Goal: Task Accomplishment & Management: Complete application form

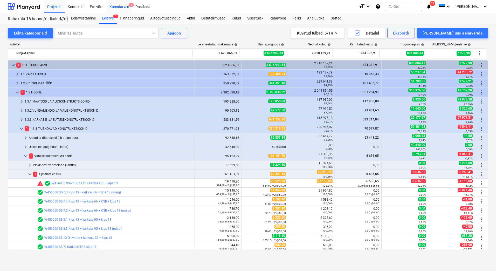
click at [120, 7] on div "Koondarved 2" at bounding box center [119, 6] width 26 height 13
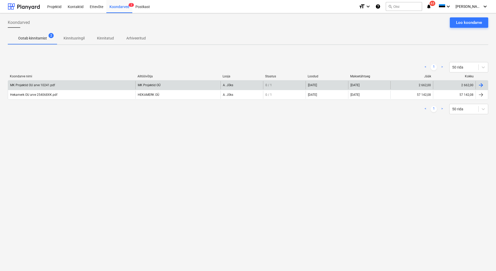
click at [41, 88] on div "MK Projektid OU arve 10241.pdf" at bounding box center [71, 85] width 127 height 8
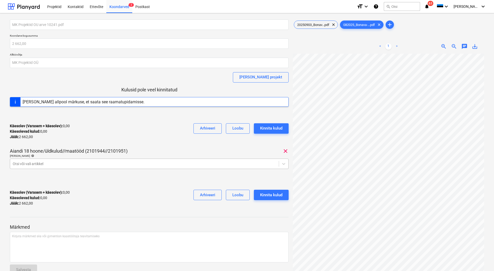
click at [90, 165] on div at bounding box center [145, 163] width 264 height 5
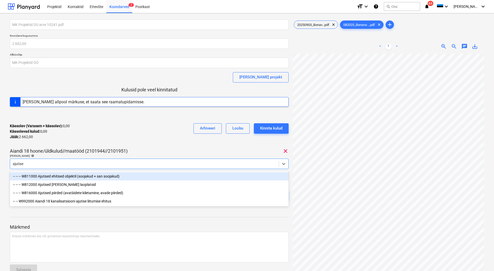
type input "ajutised"
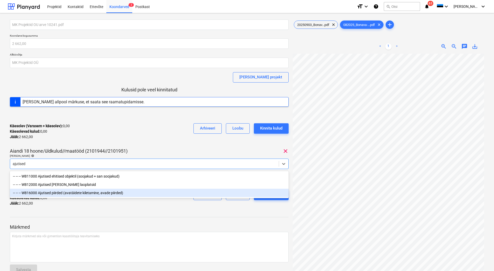
click at [90, 191] on div "-- -- -- W816000 Ajutised piirded (avatäidete kiletamine, avade piirded)" at bounding box center [149, 193] width 279 height 8
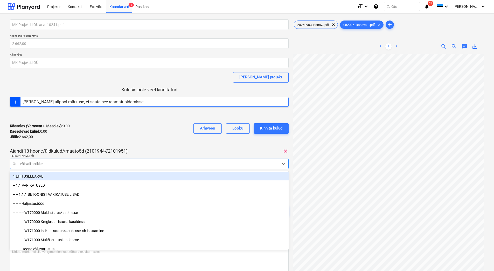
click at [144, 117] on div at bounding box center [149, 115] width 279 height 8
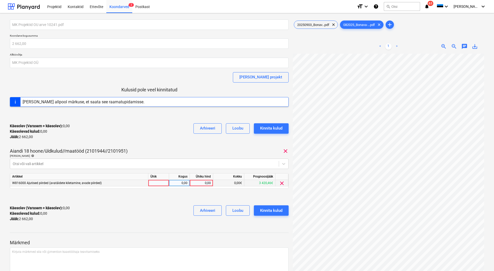
click at [199, 183] on div "0,00" at bounding box center [201, 183] width 19 height 6
type input "2662"
click at [168, 214] on div "Käesolev (Varasem + käesolev) : 2 662,00 Käesolevad kulud : 2 662,00 Jääk : 0,0…" at bounding box center [149, 213] width 279 height 25
click at [264, 214] on div "Kinnita kulud" at bounding box center [271, 210] width 22 height 7
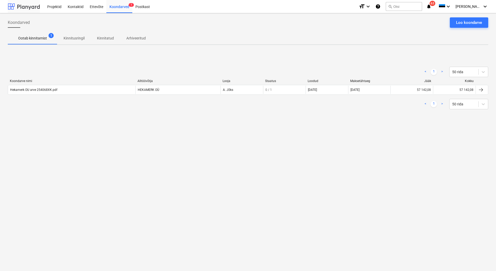
click at [26, 4] on div at bounding box center [24, 6] width 32 height 13
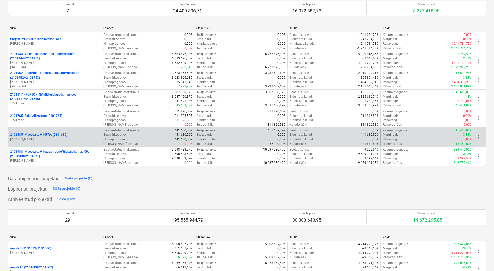
scroll to position [52, 0]
click at [49, 143] on div "2101685 - Mäepealse 9 INFRA (2101685) [PERSON_NAME]" at bounding box center [54, 137] width 93 height 18
click at [49, 136] on p "2101685 - Mäepealse 9 INFRA (2101685)" at bounding box center [38, 135] width 57 height 4
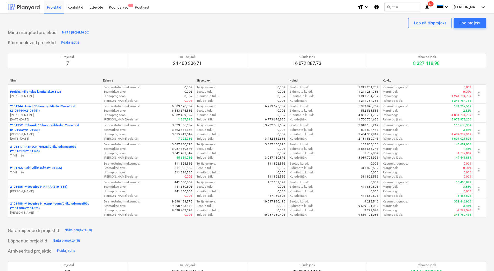
scroll to position [52, 0]
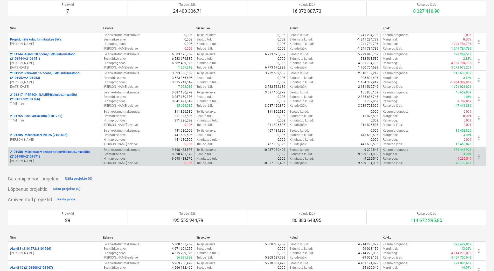
click at [57, 154] on p "2101988 - Mäepealse 9 I etapp hoone/üldkulud//maatööd (2101988//2101671)" at bounding box center [54, 154] width 89 height 9
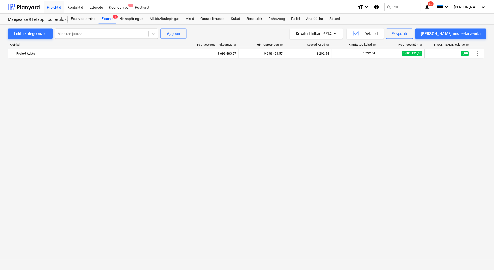
scroll to position [4459, 0]
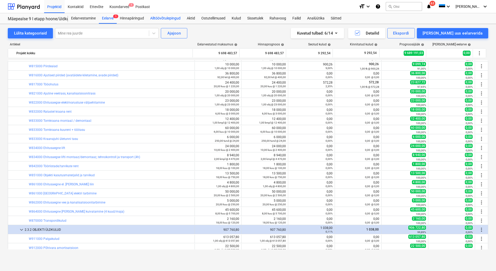
click at [162, 17] on div "Alltöövõtulepingud" at bounding box center [165, 18] width 37 height 10
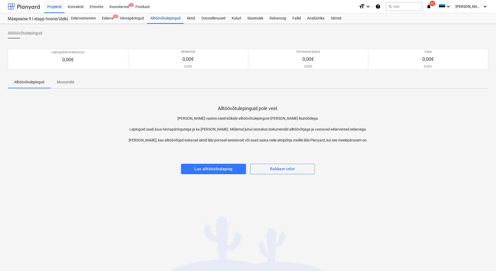
click at [29, 8] on div at bounding box center [24, 6] width 32 height 13
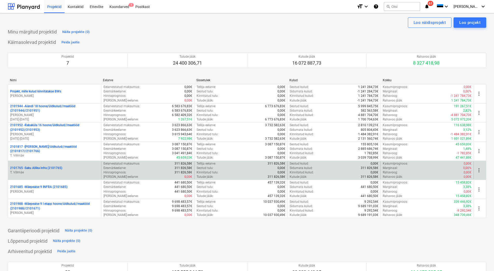
click at [57, 177] on div "2101765 - Saku Allika infra (2101765) T. Villmäe" at bounding box center [54, 170] width 93 height 18
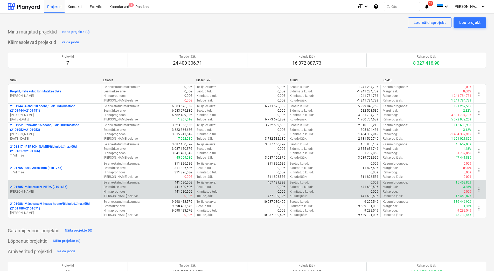
click at [43, 190] on p "[PERSON_NAME]" at bounding box center [54, 191] width 89 height 4
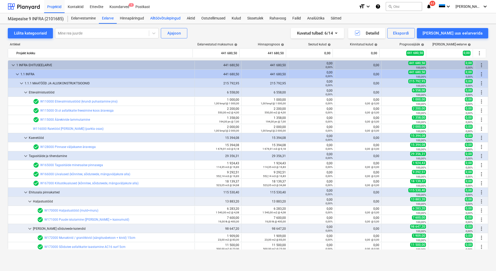
click at [170, 21] on div "Alltöövõtulepingud" at bounding box center [165, 18] width 37 height 10
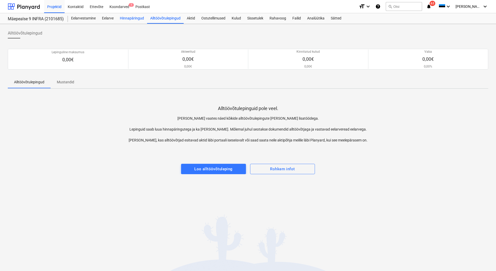
click at [127, 17] on div "Hinnapäringud" at bounding box center [132, 18] width 30 height 10
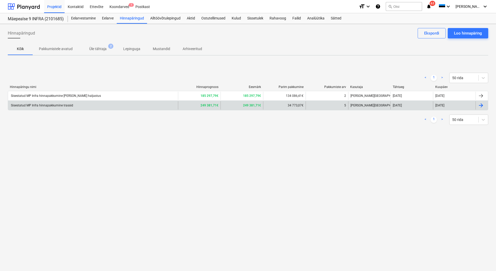
click at [110, 104] on div "Sisestatud MP Infra hinnapakkumine trassid" at bounding box center [93, 105] width 170 height 8
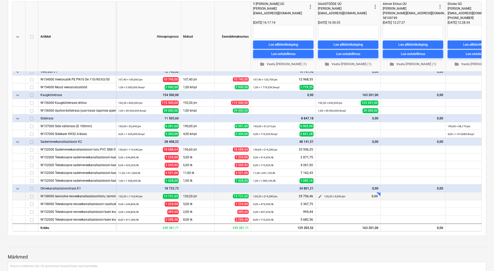
scroll to position [78, 0]
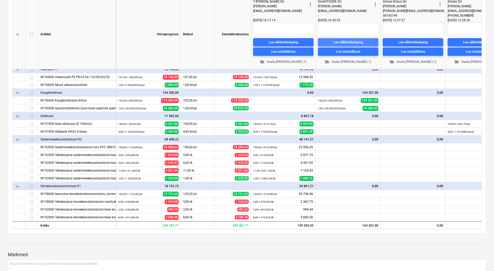
click at [352, 41] on div "Loo alltöövõtuleping" at bounding box center [348, 42] width 29 height 6
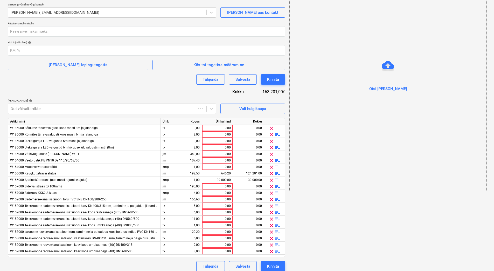
scroll to position [2, 0]
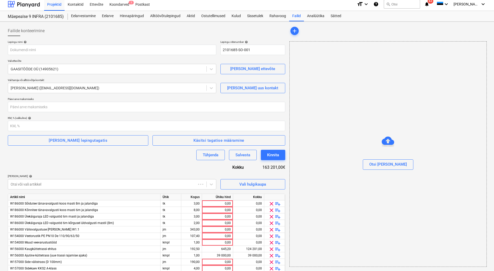
type input "2101685-SO-001"
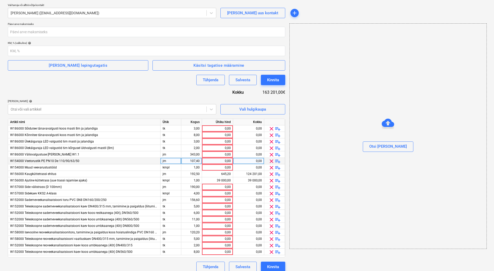
scroll to position [83, 0]
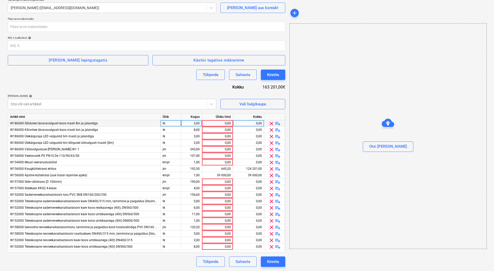
click at [271, 124] on span "clear" at bounding box center [272, 123] width 6 height 6
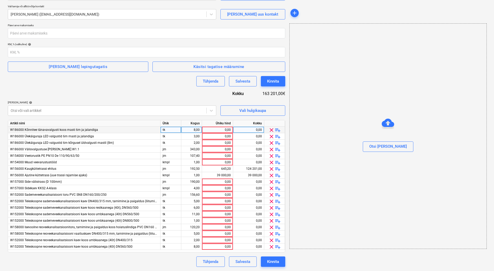
scroll to position [76, 0]
click at [271, 161] on span "clear" at bounding box center [272, 162] width 6 height 6
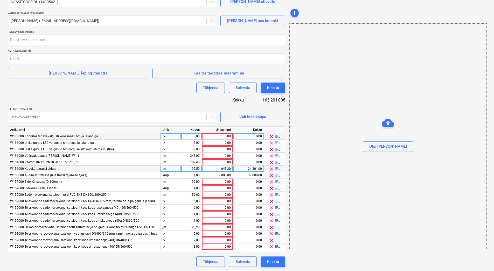
click at [271, 161] on span "clear" at bounding box center [272, 162] width 6 height 6
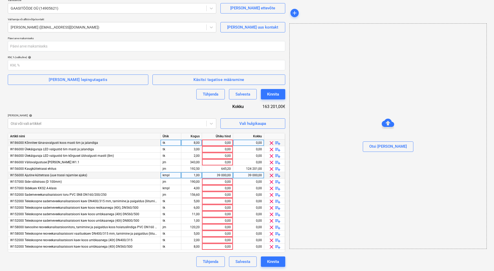
click at [271, 161] on span "clear" at bounding box center [272, 162] width 6 height 6
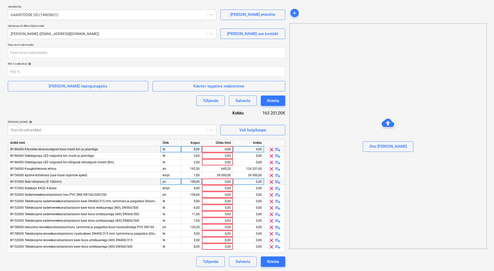
click at [271, 161] on span "clear" at bounding box center [272, 162] width 6 height 6
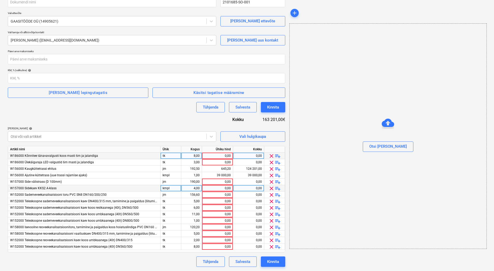
click at [271, 161] on span "clear" at bounding box center [272, 162] width 6 height 6
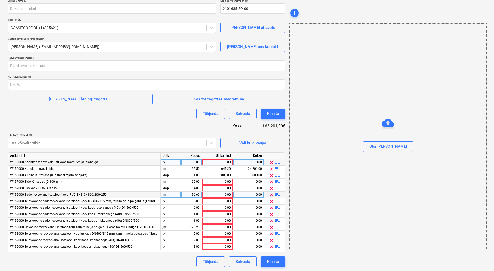
scroll to position [44, 0]
click at [271, 161] on span "clear" at bounding box center [272, 162] width 6 height 6
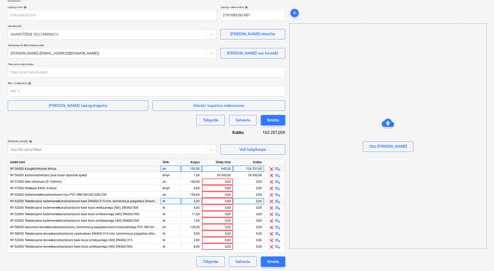
scroll to position [37, 0]
click at [271, 247] on span "clear" at bounding box center [272, 247] width 6 height 6
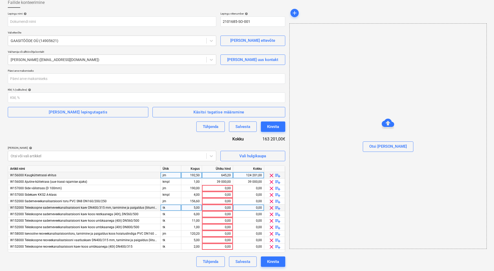
click at [271, 247] on span "clear" at bounding box center [272, 247] width 6 height 6
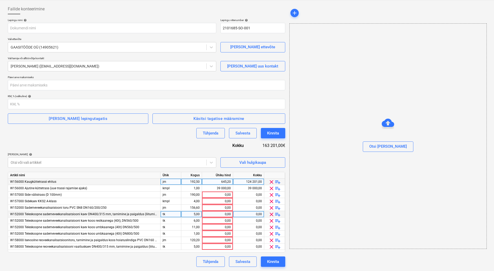
click at [271, 247] on span "clear" at bounding box center [272, 247] width 6 height 6
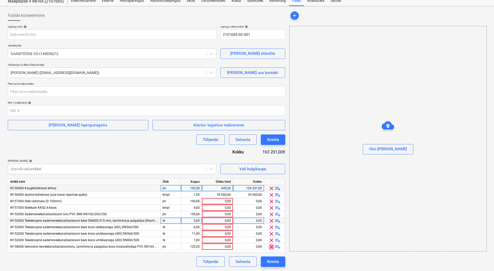
click at [271, 247] on span "clear" at bounding box center [272, 247] width 6 height 6
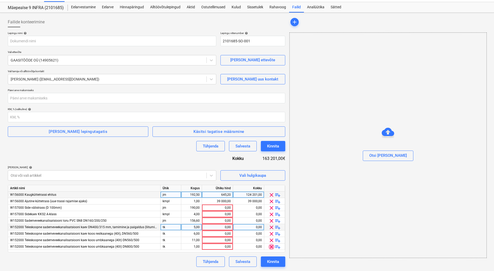
click at [271, 247] on span "clear" at bounding box center [272, 247] width 6 height 6
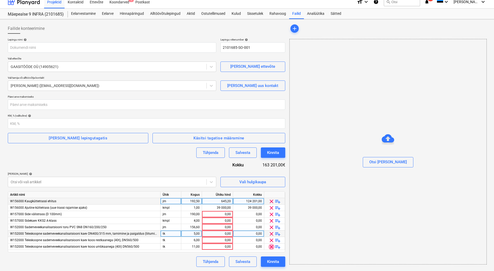
click at [271, 247] on span "clear" at bounding box center [272, 247] width 6 height 6
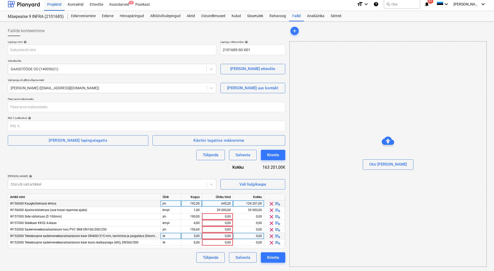
click at [271, 247] on div "Artikli nimi Ühik Kogus Ühiku hind Kokku W156000 Kaugküttetrassi ehitus jm 192,…" at bounding box center [147, 221] width 278 height 54
drag, startPoint x: 271, startPoint y: 247, endPoint x: 271, endPoint y: 230, distance: 16.6
click at [271, 230] on span "clear" at bounding box center [272, 230] width 6 height 6
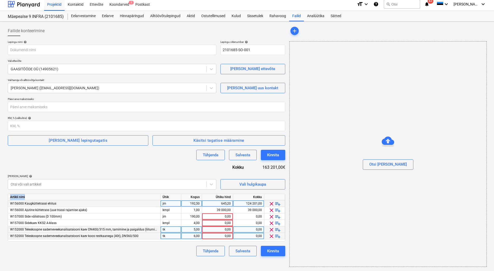
click at [271, 230] on span "clear" at bounding box center [272, 230] width 6 height 6
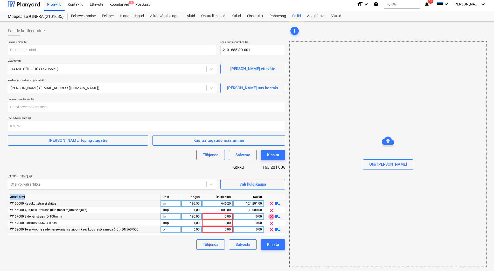
click at [271, 217] on span "clear" at bounding box center [272, 217] width 6 height 6
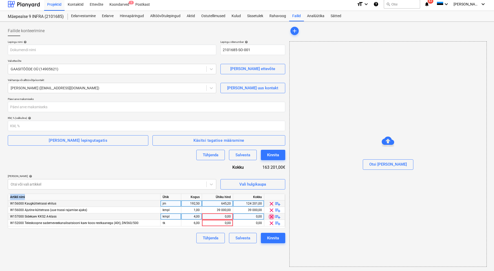
click at [271, 217] on span "clear" at bounding box center [272, 217] width 6 height 6
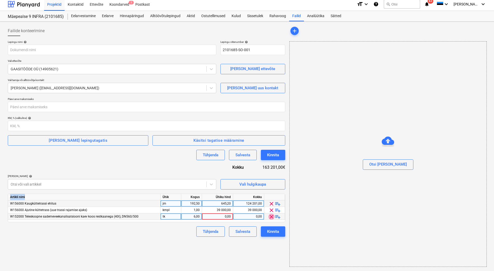
click at [271, 217] on span "clear" at bounding box center [272, 217] width 6 height 6
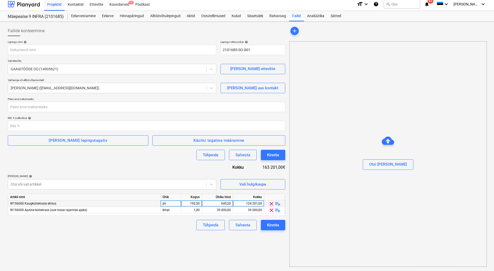
click at [170, 234] on div "Failide konteerimine Lepingu nimi help Lepingu viitenumber help 2101685-SO-001 …" at bounding box center [147, 146] width 282 height 245
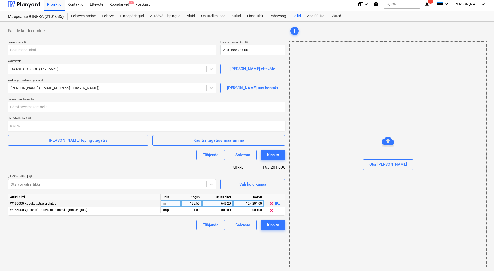
click at [33, 124] on input "number" at bounding box center [147, 126] width 278 height 10
type input "24"
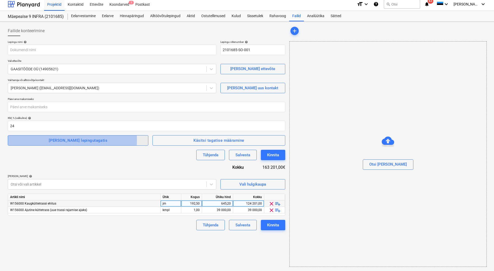
click at [34, 140] on span "[PERSON_NAME] lepingutagatis" at bounding box center [77, 140] width 129 height 7
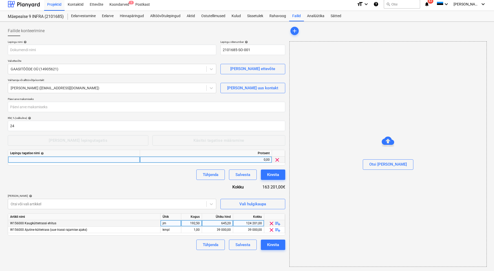
click at [19, 161] on div at bounding box center [74, 159] width 132 height 6
type input "Ehitusaegne tagatis"
click at [23, 111] on input "number" at bounding box center [147, 107] width 278 height 10
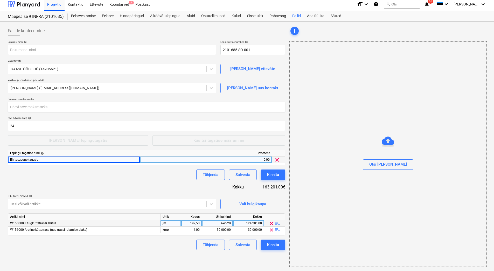
click at [23, 109] on input "number" at bounding box center [147, 107] width 278 height 10
type input "10"
click at [56, 174] on div "Tühjenda Salvesta Kinnita" at bounding box center [147, 174] width 278 height 10
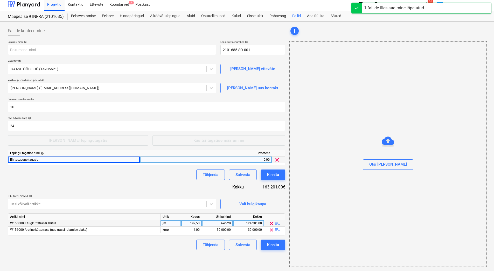
type input "140525 Maepealse 9 Kaugkutte (Gaasitööde OÜ) Infra + I [PERSON_NAME] etapp LÕPL…"
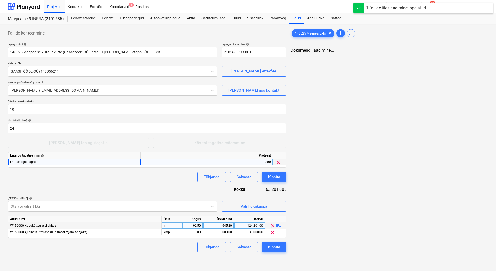
click at [250, 164] on div "0,00" at bounding box center [207, 162] width 128 height 6
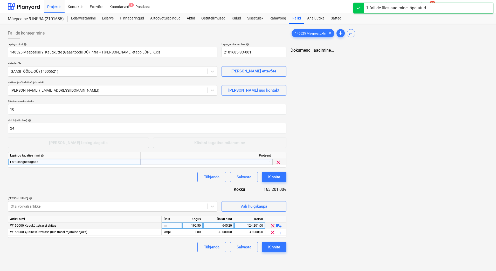
type input "10"
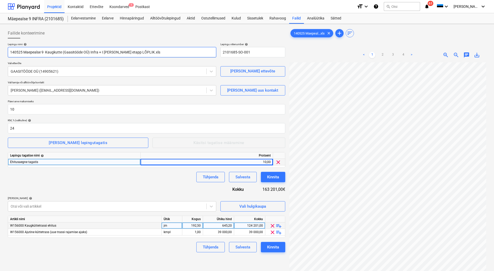
drag, startPoint x: 146, startPoint y: 52, endPoint x: 10, endPoint y: 50, distance: 136.3
click at [10, 50] on input "140525 Maepealse 9 Kaugkutte (Gaasitööde OÜ) Infra + I [PERSON_NAME] etapp LÕPL…" at bounding box center [112, 52] width 209 height 10
paste input "Alltöövõtuleping_PRJ200233-01"
type input "Alltöövõtuleping_PRJ200233-01"
click at [67, 36] on div "Failide konteerimine" at bounding box center [147, 33] width 278 height 10
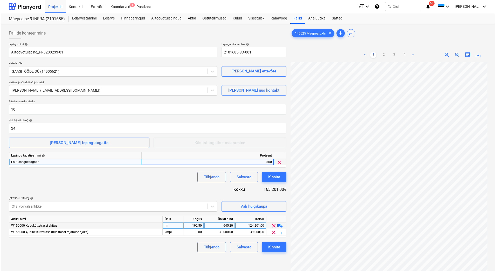
scroll to position [75, 0]
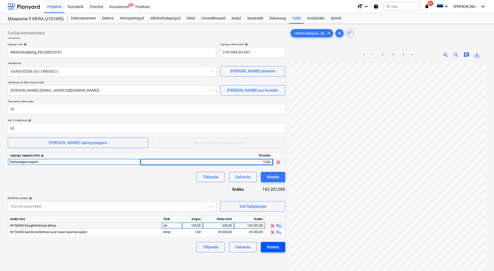
click at [274, 249] on div "Kinnita" at bounding box center [273, 247] width 12 height 7
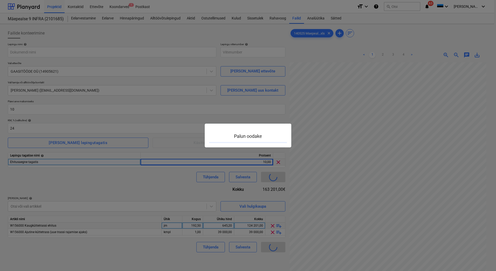
type input "2101685-SO-001"
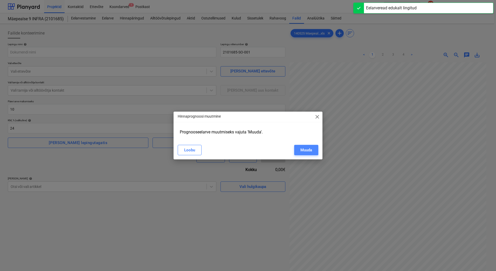
click at [308, 149] on div "Muuda" at bounding box center [307, 150] width 12 height 7
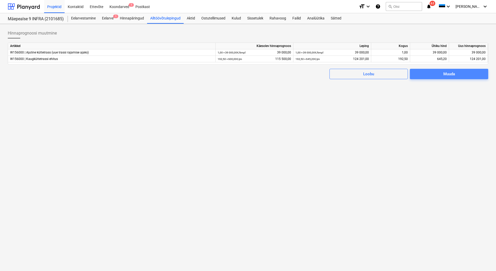
click at [456, 74] on span "Muuda" at bounding box center [449, 74] width 66 height 7
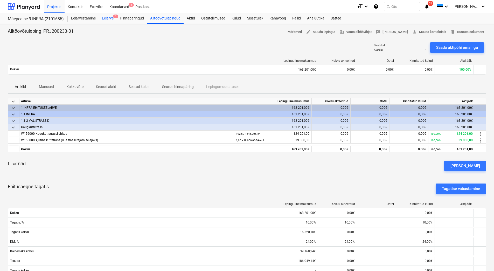
click at [110, 19] on div "Eelarve 1" at bounding box center [108, 18] width 18 height 10
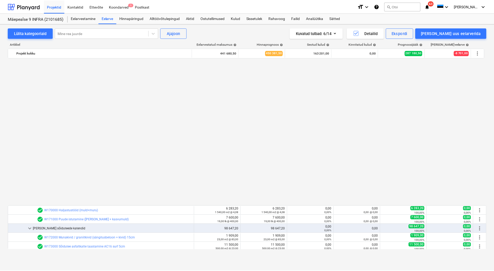
scroll to position [182, 0]
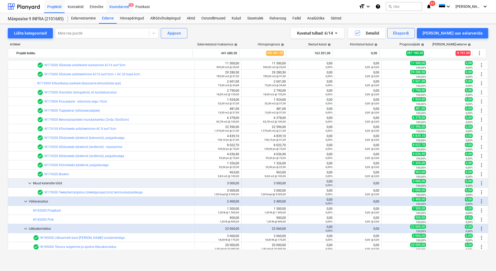
click at [120, 5] on div "Koondarved 1" at bounding box center [119, 6] width 26 height 13
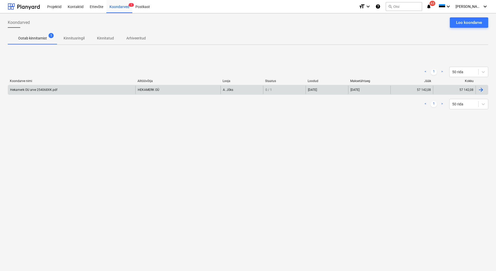
click at [57, 88] on div "Hekamerk OU arve 254068XK.pdf" at bounding box center [71, 90] width 127 height 8
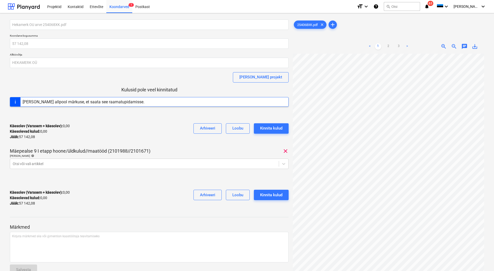
scroll to position [75, 28]
click at [389, 47] on link "2" at bounding box center [389, 46] width 6 height 6
click at [399, 46] on link "3" at bounding box center [399, 46] width 6 height 6
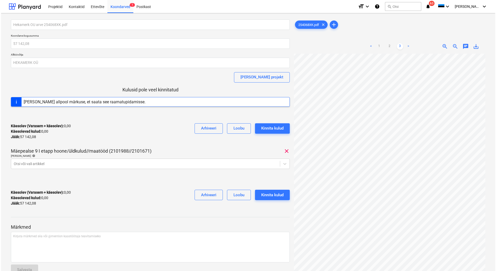
scroll to position [0, 28]
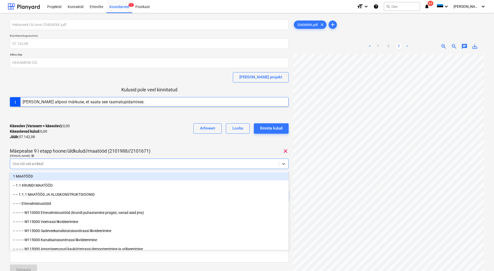
click at [63, 163] on div at bounding box center [145, 163] width 264 height 5
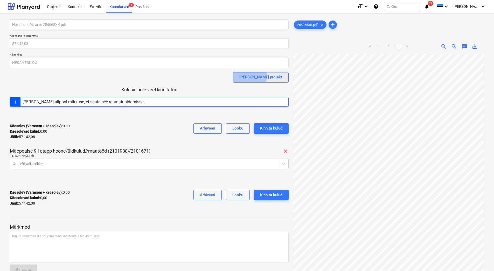
click at [269, 77] on div "[PERSON_NAME] projekt" at bounding box center [261, 77] width 43 height 7
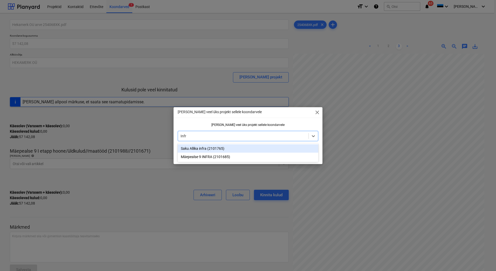
type input "Inf"
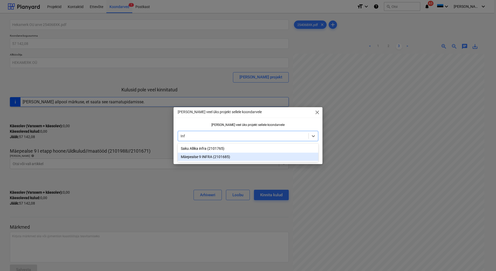
click at [198, 158] on div "Mäepealse 9 INFRA (2101685)" at bounding box center [248, 157] width 141 height 8
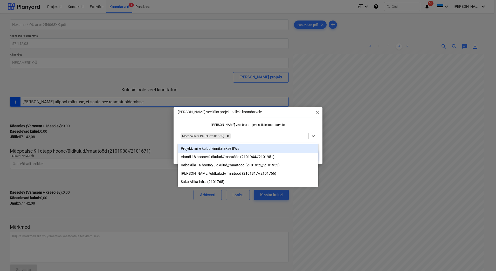
click at [194, 120] on div "[PERSON_NAME] veel üks projekt sellele koondarvele close [PERSON_NAME] veel üks…" at bounding box center [248, 135] width 149 height 57
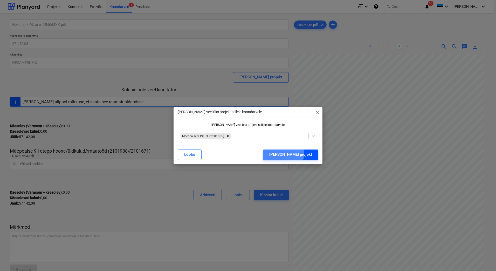
click at [306, 154] on div "[PERSON_NAME] projekt" at bounding box center [290, 154] width 43 height 7
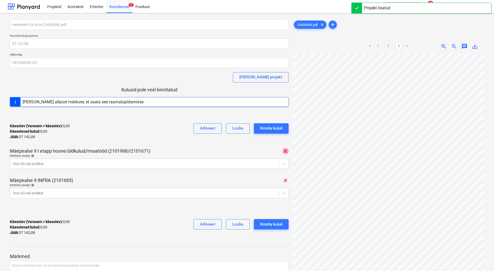
click at [284, 149] on span "clear" at bounding box center [286, 151] width 6 height 6
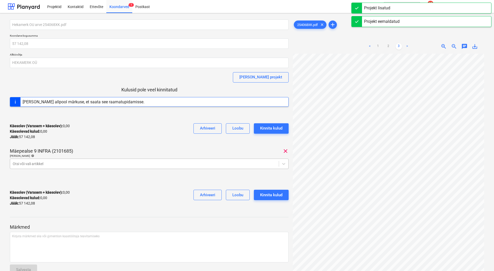
click at [136, 165] on div at bounding box center [145, 163] width 264 height 5
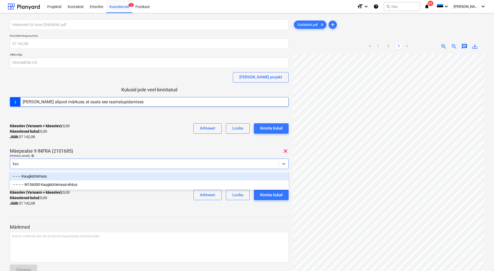
type input "kaug"
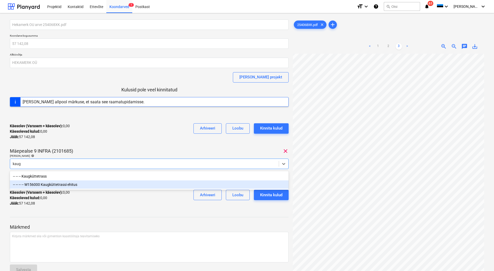
click at [77, 187] on div "-- -- -- -- W156000 Kaugküttetrassi ehitus" at bounding box center [149, 184] width 279 height 8
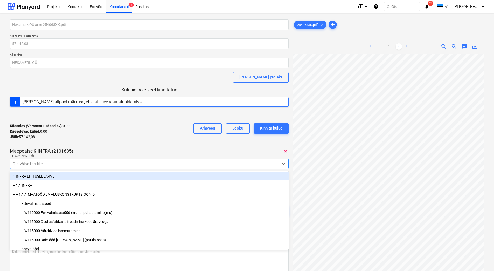
click at [116, 147] on div "Hekamerk OU arve 254068XK.pdf Koondarve kogusumma 57 142,08 Alltöövõtja HEKAMER…" at bounding box center [149, 122] width 279 height 206
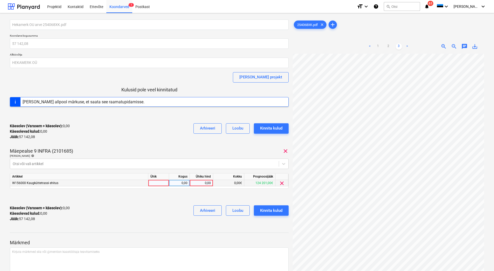
click at [201, 183] on div "0,00" at bounding box center [201, 183] width 19 height 6
type input "57142,08"
click at [162, 210] on div "Käesolev (Varasem + käesolev) : 57 142,08 Käesolevad kulud : 57 142,08 Jääk : 0…" at bounding box center [149, 213] width 279 height 25
click at [277, 212] on div "Kinnita kulud" at bounding box center [271, 210] width 22 height 7
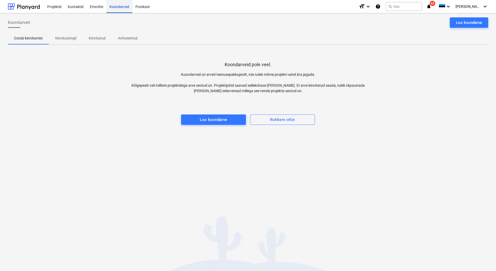
drag, startPoint x: 25, startPoint y: 8, endPoint x: 124, endPoint y: 2, distance: 99.3
click at [25, 8] on div at bounding box center [24, 6] width 32 height 13
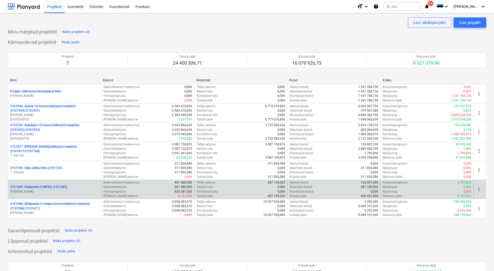
click at [68, 191] on p "[PERSON_NAME]" at bounding box center [54, 191] width 89 height 4
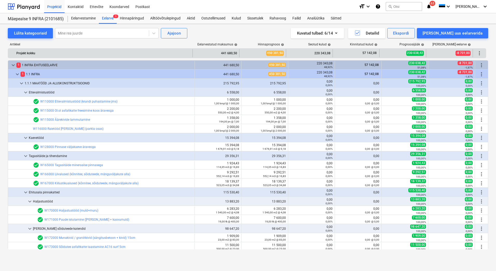
scroll to position [182, 0]
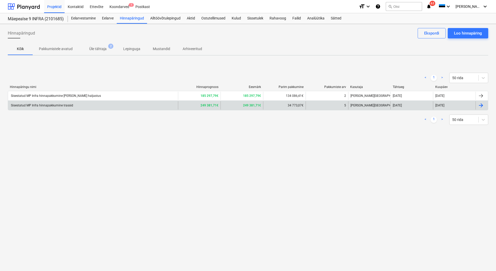
click at [82, 103] on div "Sisestatud MP Infra hinnapakkumine trassid" at bounding box center [93, 105] width 170 height 8
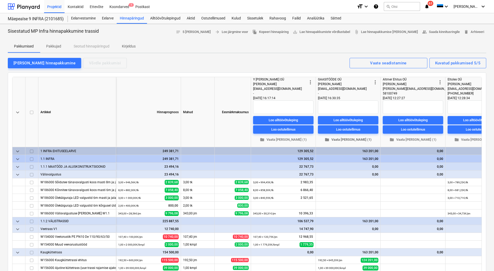
click at [349, 140] on span "folder Vaata [PERSON_NAME] (1)" at bounding box center [348, 140] width 56 height 6
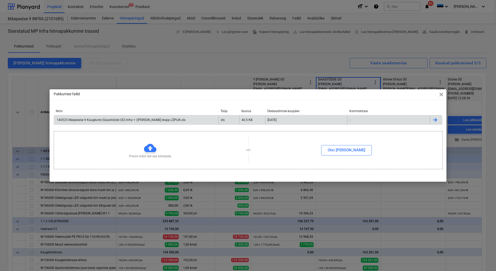
click at [135, 117] on div "140525 Maepealse 9 Kaugkutte (Gaasitööde OÜ) Infra + I [PERSON_NAME] etapp LÕPL…" at bounding box center [136, 120] width 165 height 8
